Goal: Information Seeking & Learning: Learn about a topic

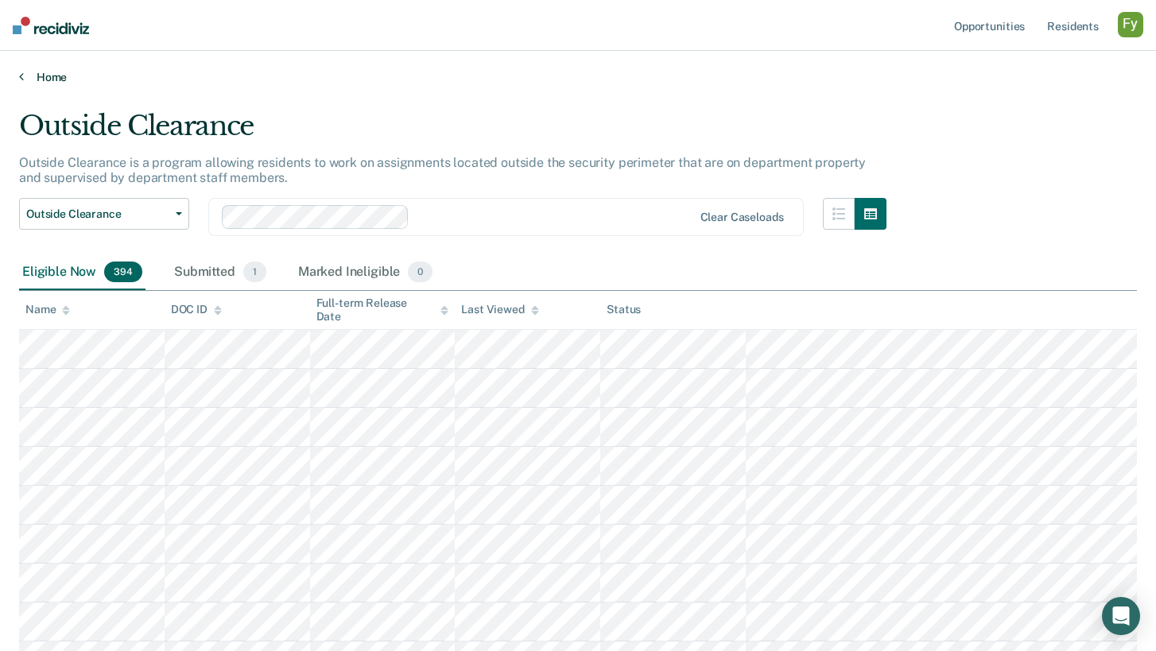
click at [58, 76] on link "Home" at bounding box center [578, 77] width 1118 height 14
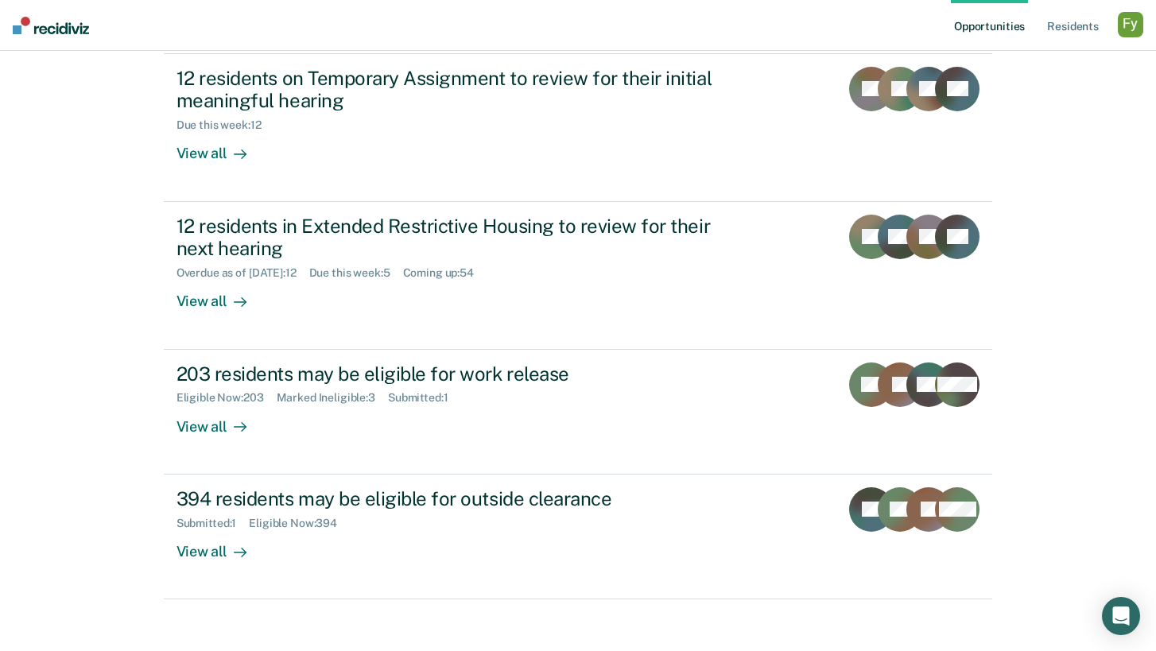
scroll to position [355, 0]
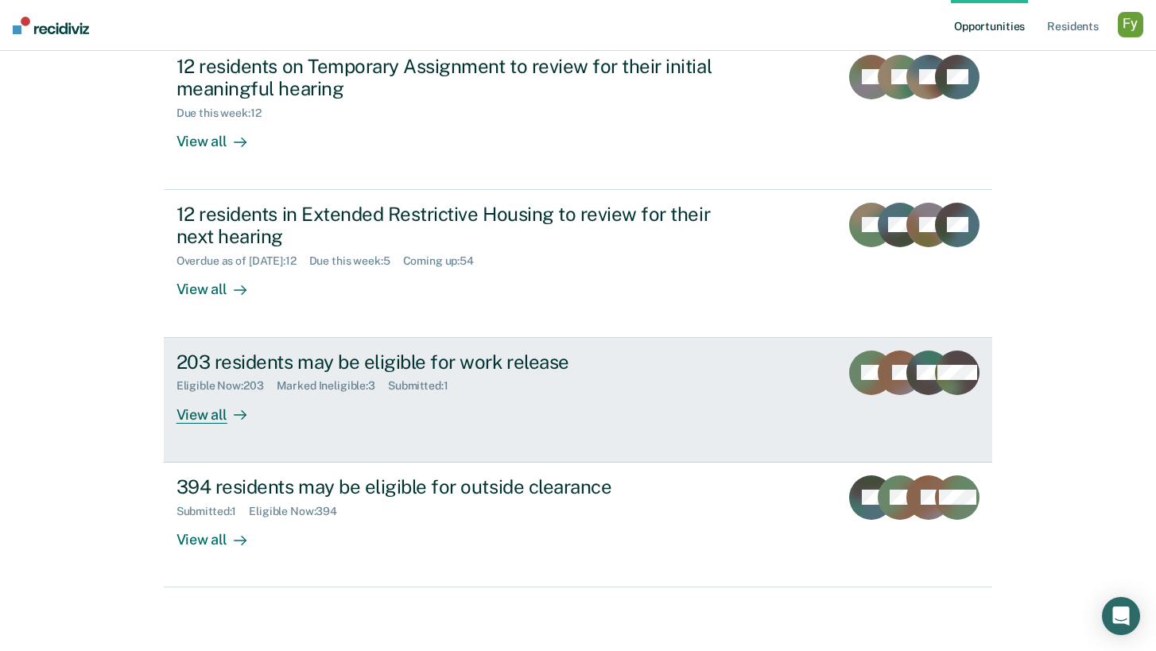
click at [604, 419] on div "203 residents may be eligible for work release Eligible Now : 203 Marked Inelig…" at bounding box center [475, 387] width 596 height 73
